Goal: Navigation & Orientation: Find specific page/section

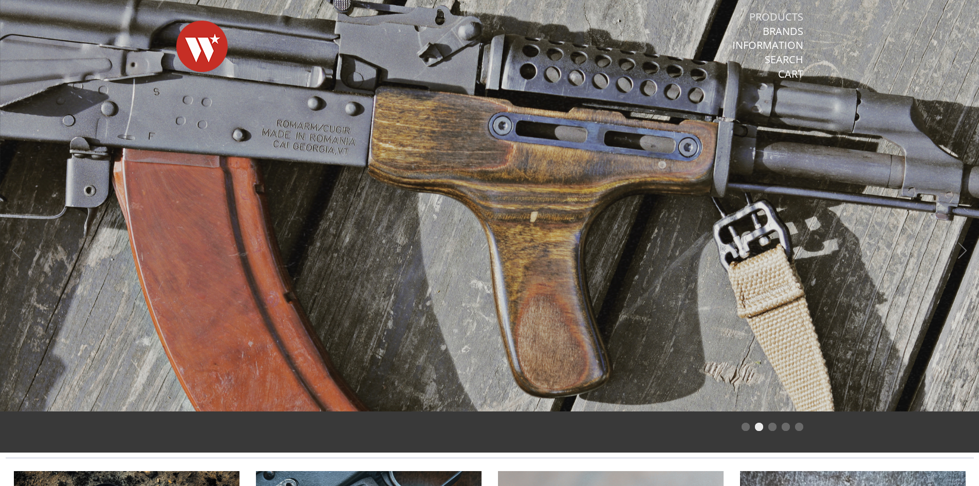
click at [791, 16] on link "Products" at bounding box center [777, 16] width 54 height 13
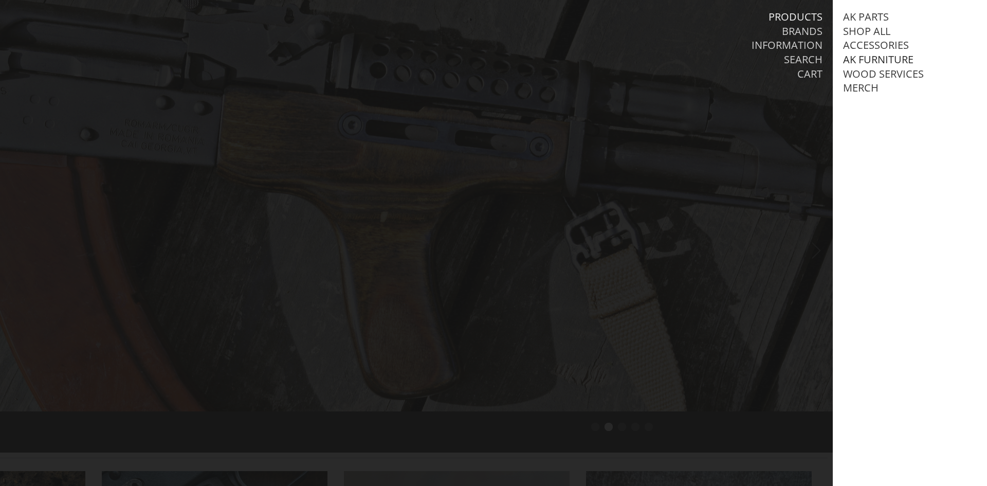
click at [877, 58] on link "AK Furniture" at bounding box center [878, 59] width 70 height 13
click at [883, 81] on link "View all AK Furniture" at bounding box center [911, 73] width 117 height 13
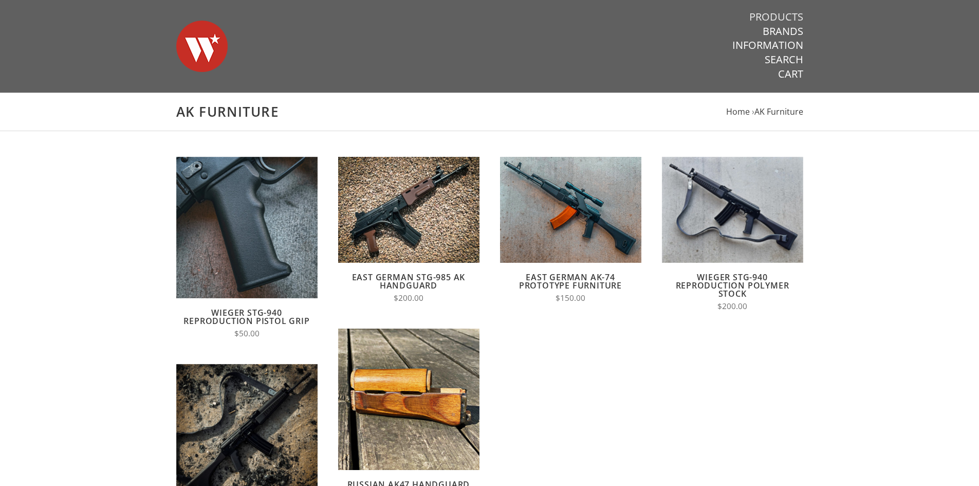
click at [783, 13] on link "Products" at bounding box center [777, 16] width 54 height 13
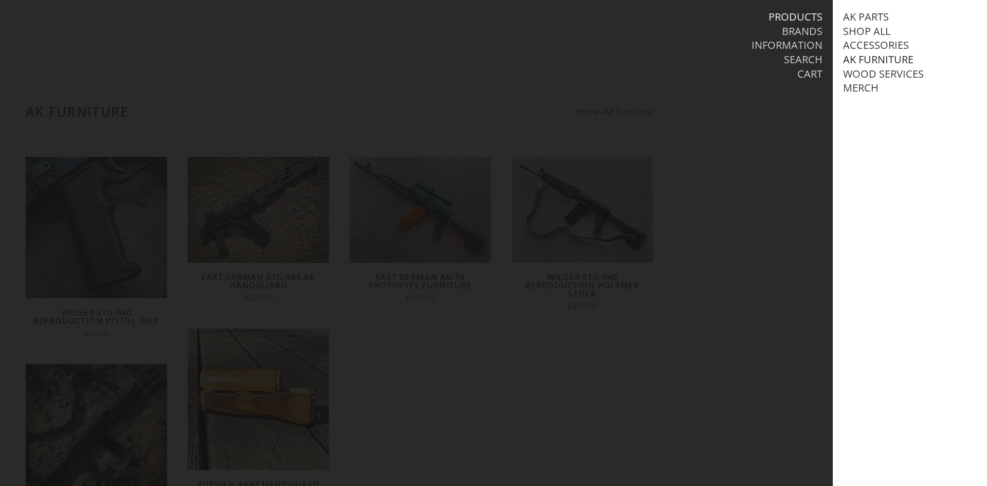
click at [864, 58] on link "AK Furniture" at bounding box center [878, 59] width 70 height 13
click at [881, 68] on link "View all AK Furniture" at bounding box center [911, 73] width 117 height 13
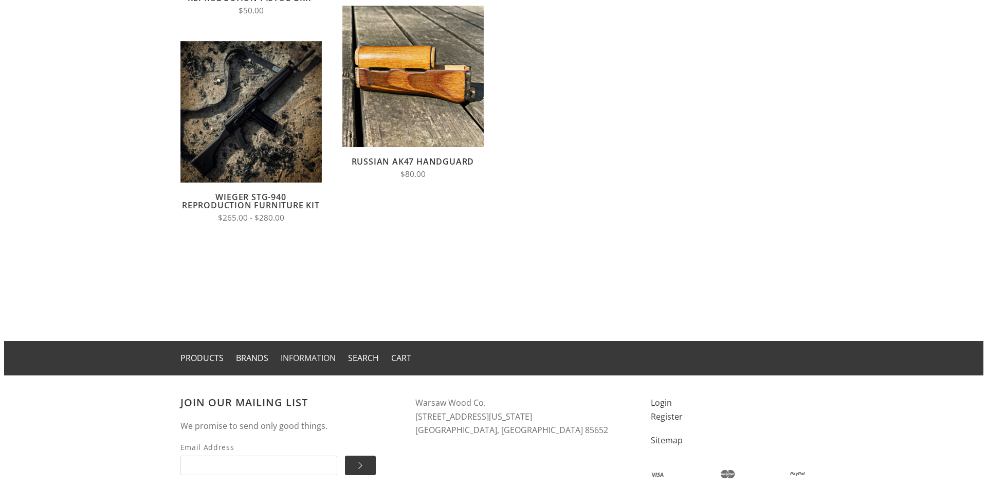
scroll to position [398, 0]
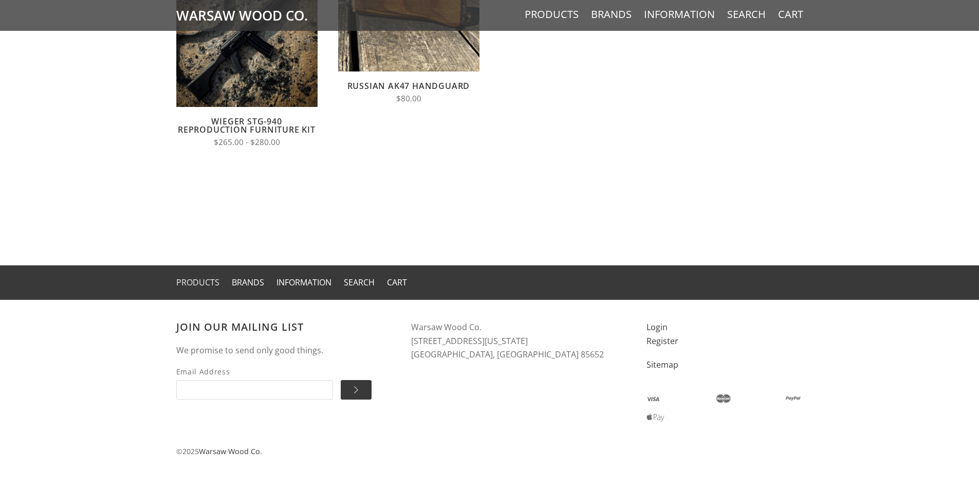
click at [196, 277] on link "Products" at bounding box center [197, 282] width 43 height 11
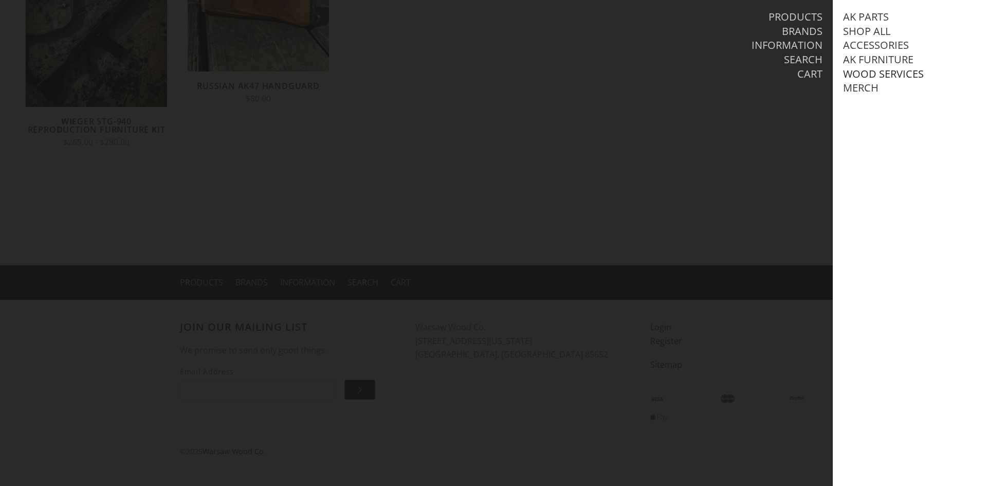
click at [865, 70] on link "Wood Services" at bounding box center [883, 73] width 81 height 13
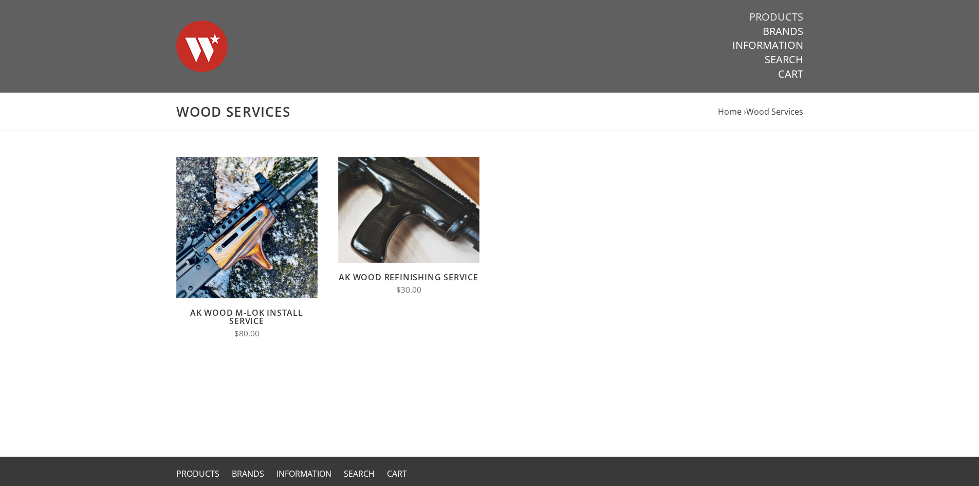
drag, startPoint x: 782, startPoint y: 13, endPoint x: 804, endPoint y: 17, distance: 21.5
click at [783, 13] on link "Products" at bounding box center [777, 16] width 54 height 13
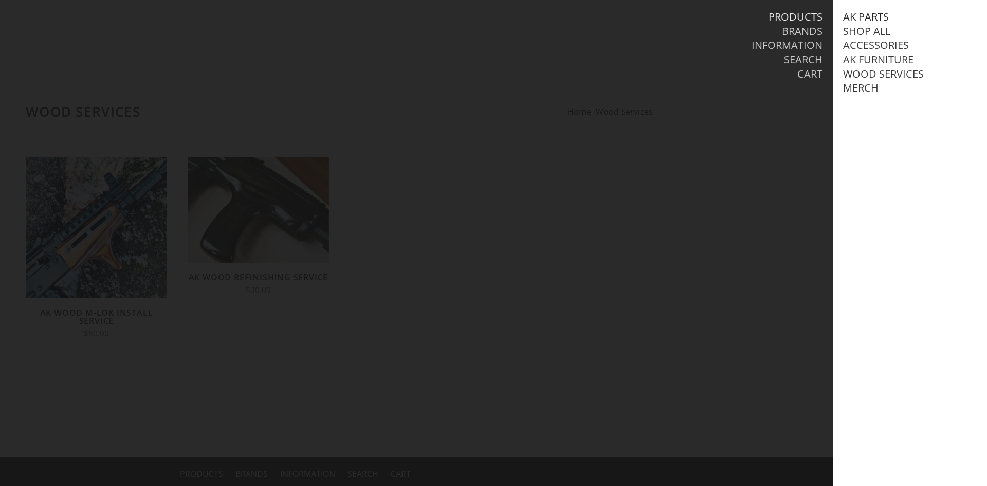
click at [866, 15] on link "AK Parts" at bounding box center [866, 16] width 46 height 13
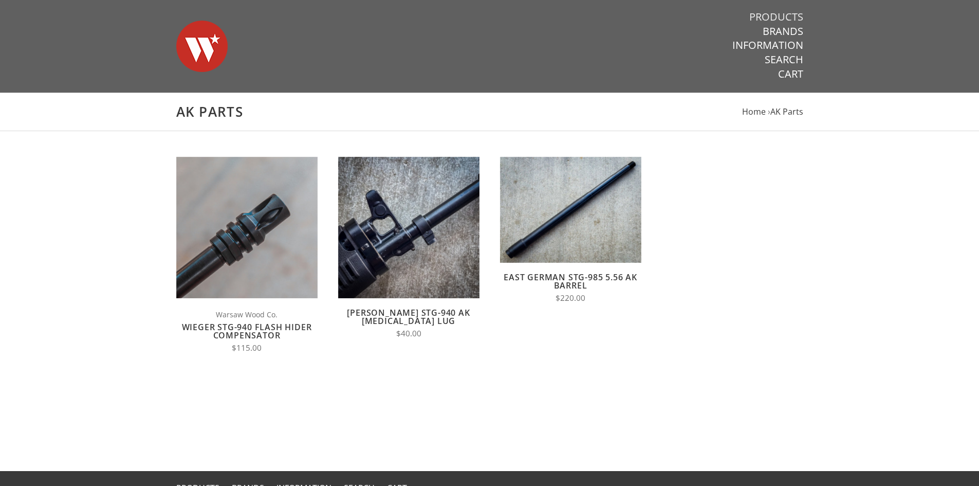
click at [769, 18] on link "Products" at bounding box center [777, 16] width 54 height 13
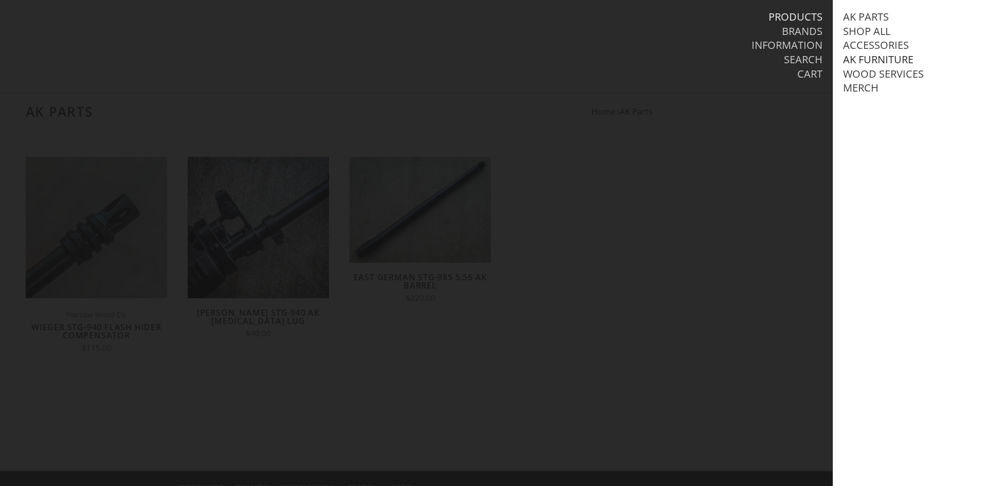
click at [877, 57] on link "AK Furniture" at bounding box center [878, 59] width 70 height 13
click at [889, 109] on link "Handguards" at bounding box center [888, 102] width 71 height 13
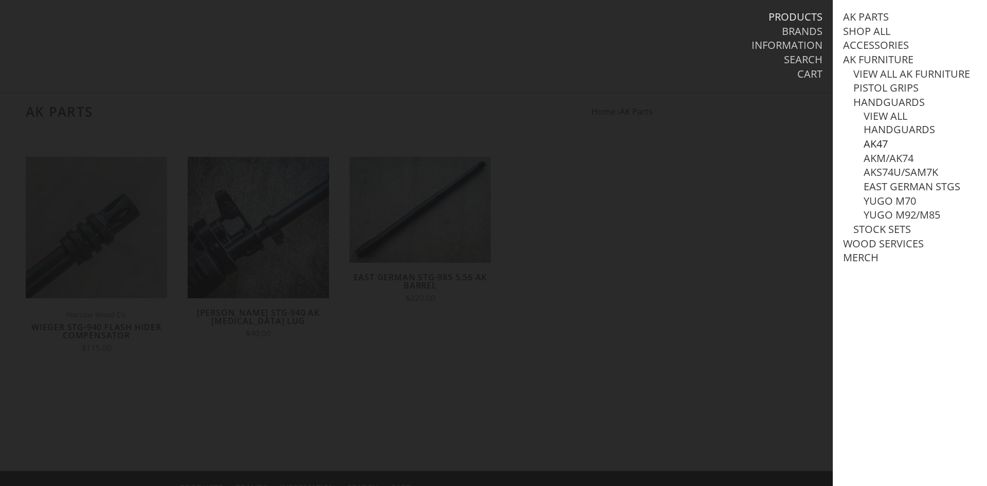
click at [874, 151] on link "AK47" at bounding box center [876, 143] width 24 height 13
